Goal: Navigation & Orientation: Find specific page/section

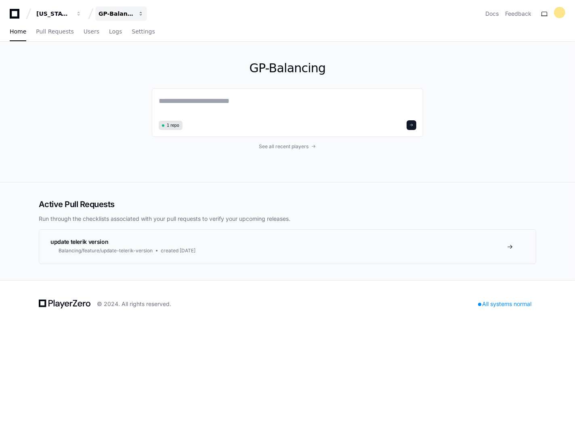
click at [71, 15] on div "GP-Balancing" at bounding box center [53, 14] width 35 height 8
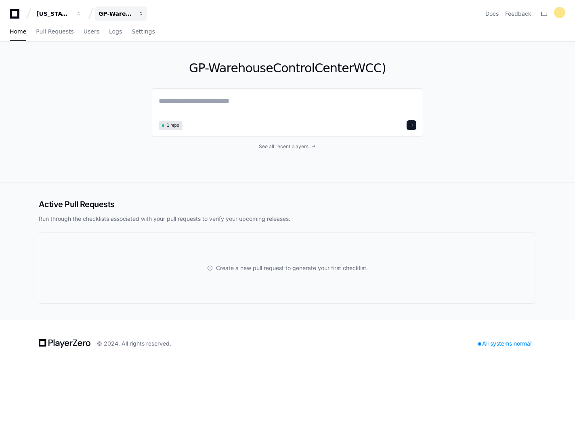
click at [71, 15] on div "GP-WarehouseControlCenterWCC)" at bounding box center [53, 14] width 35 height 8
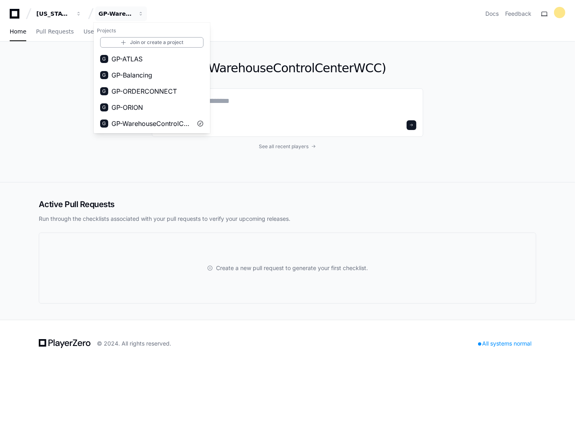
click at [400, 381] on div "[US_STATE] Pacific GP-WarehouseControlCenterWCC) Projects Join or create a proj…" at bounding box center [287, 217] width 575 height 434
